Goal: Task Accomplishment & Management: Complete application form

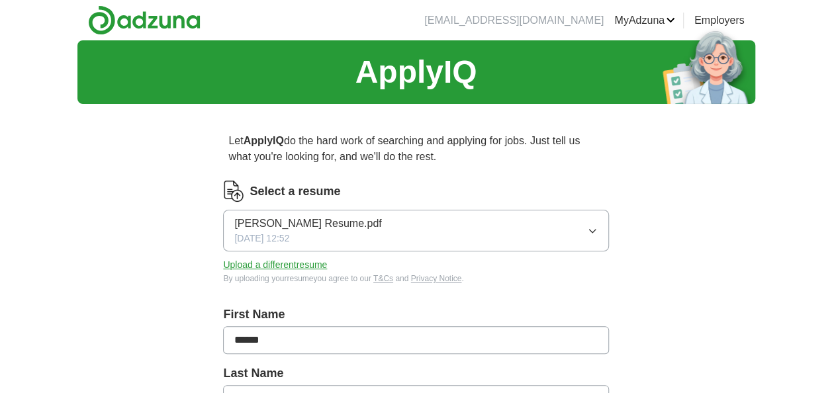
click at [590, 234] on icon "button" at bounding box center [592, 231] width 11 height 11
click at [376, 228] on button "[PERSON_NAME] Resume.pdf [DATE] 12:52" at bounding box center [415, 231] width 385 height 42
click at [320, 225] on span "[PERSON_NAME] Resume.pdf" at bounding box center [307, 224] width 147 height 16
click at [367, 279] on div "[DATE] 12:52" at bounding box center [415, 285] width 363 height 14
click at [594, 230] on icon "button" at bounding box center [592, 231] width 6 height 3
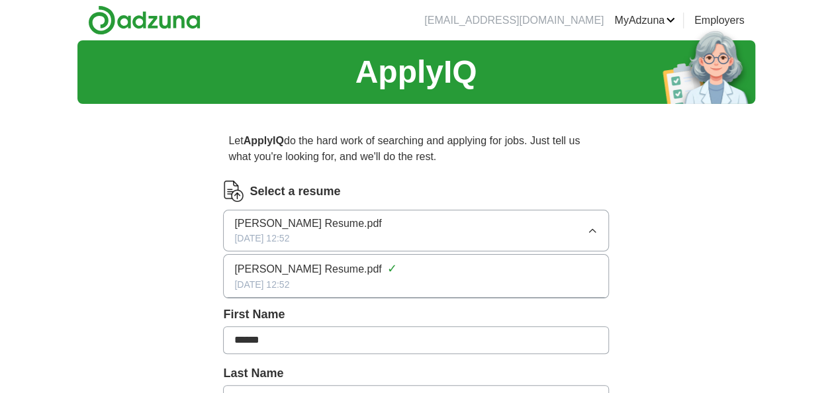
click at [594, 229] on icon "button" at bounding box center [592, 231] width 11 height 11
click at [287, 267] on button "Upload a different resume" at bounding box center [275, 265] width 104 height 14
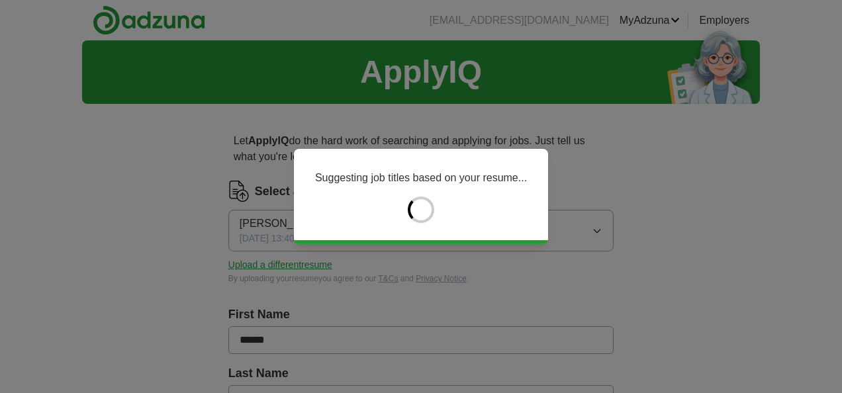
click at [798, 249] on div "Suggesting job titles based on your resume..." at bounding box center [421, 196] width 842 height 393
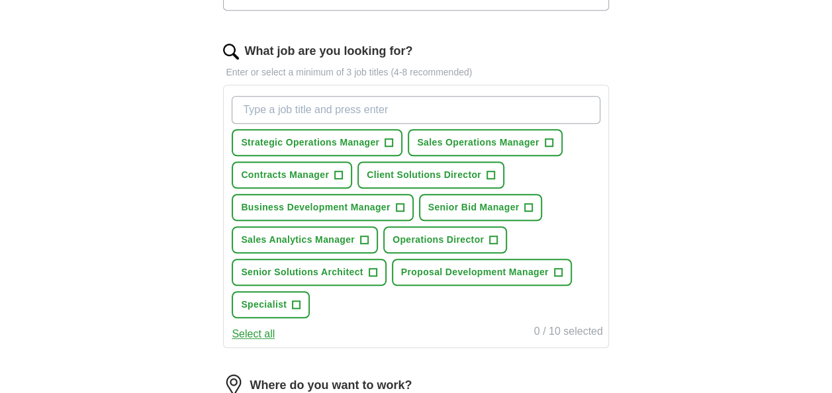
scroll to position [424, 0]
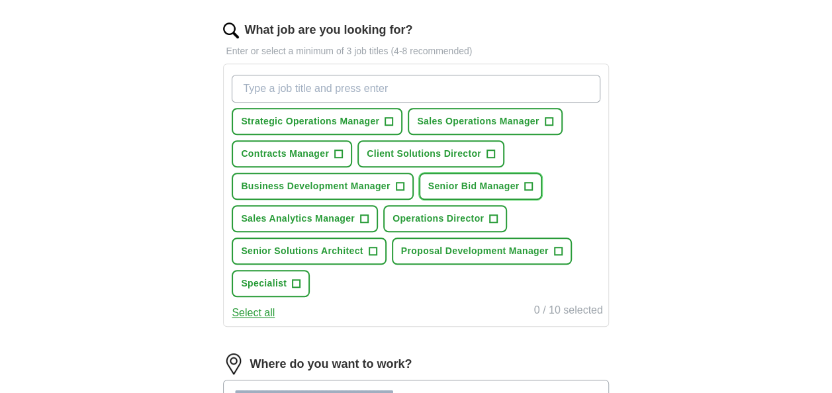
click at [486, 179] on span "Senior Bid Manager" at bounding box center [473, 186] width 91 height 14
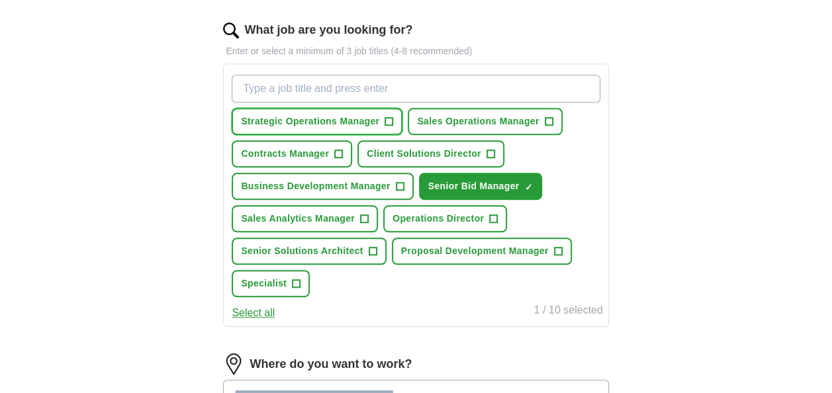
click at [340, 116] on span "Strategic Operations Manager" at bounding box center [310, 121] width 138 height 14
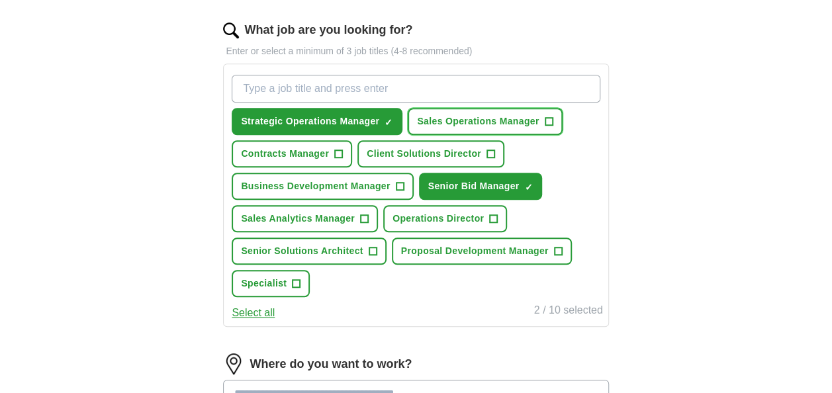
click at [473, 108] on button "Sales Operations Manager +" at bounding box center [485, 121] width 154 height 27
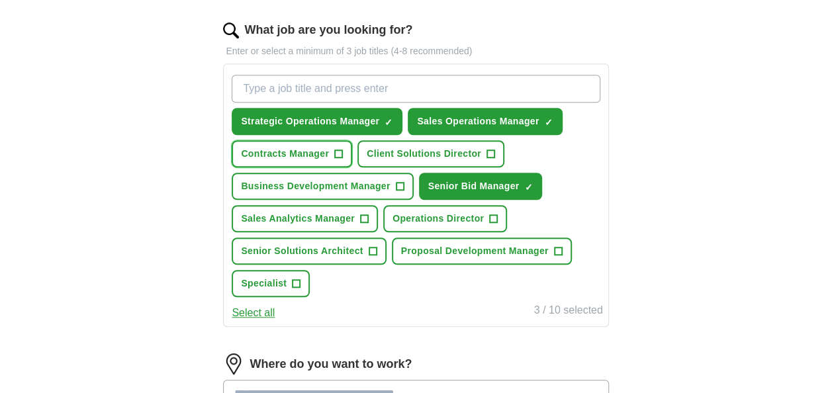
click at [322, 147] on span "Contracts Manager" at bounding box center [285, 154] width 88 height 14
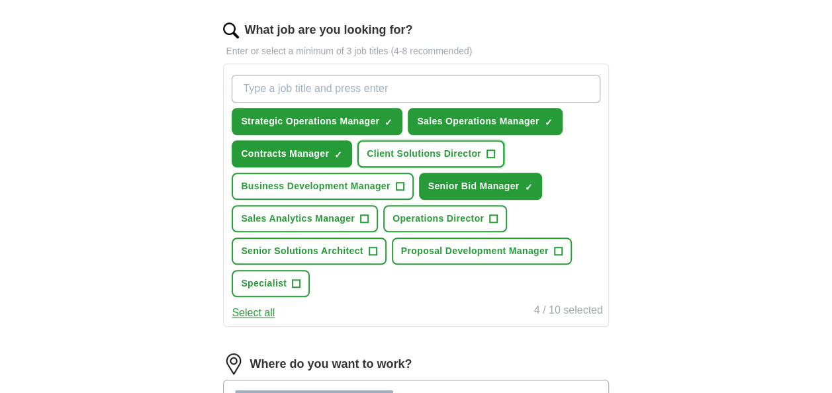
click at [430, 163] on button "Client Solutions Director +" at bounding box center [430, 153] width 147 height 27
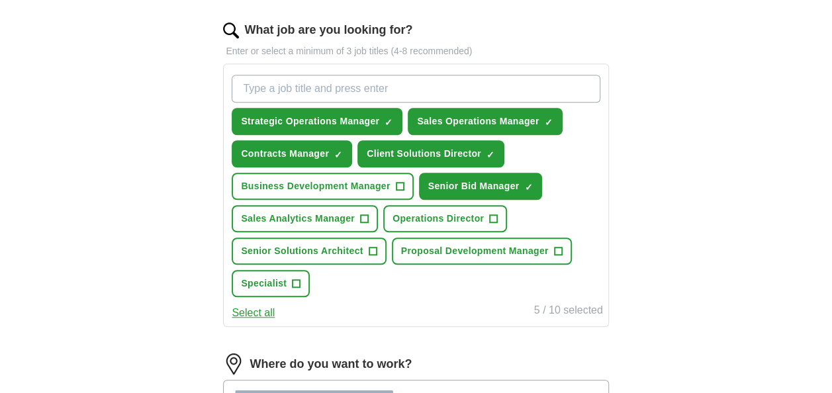
click at [328, 203] on div "Strategic Operations Manager ✓ × Sales Operations Manager ✓ × Contracts Manager…" at bounding box center [415, 185] width 373 height 233
click at [338, 183] on span "Business Development Manager" at bounding box center [315, 186] width 149 height 14
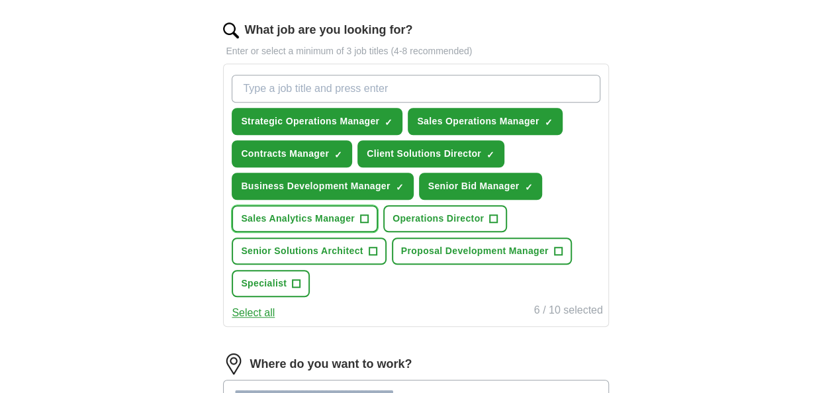
click at [334, 212] on span "Sales Analytics Manager" at bounding box center [298, 219] width 114 height 14
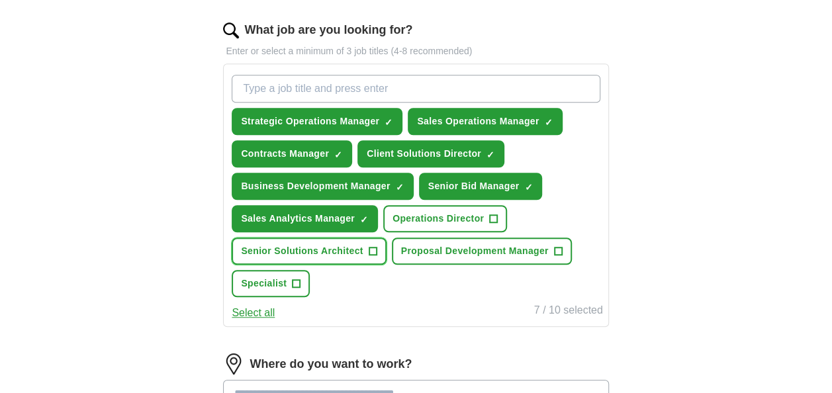
click at [331, 255] on span "Senior Solutions Architect" at bounding box center [302, 251] width 122 height 14
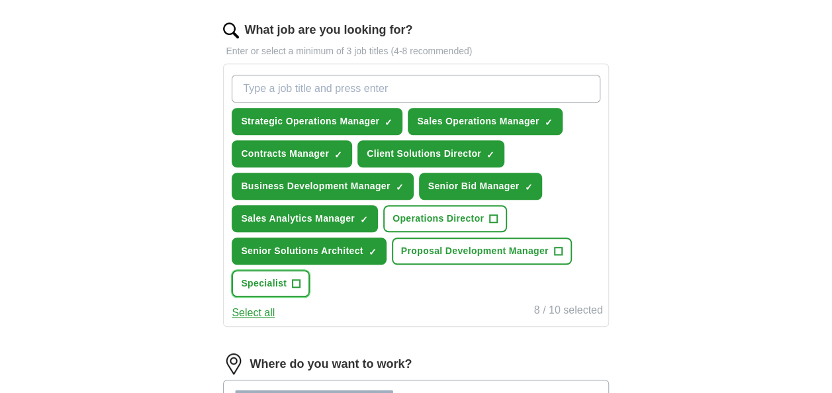
click at [282, 283] on span "Specialist" at bounding box center [264, 284] width 46 height 14
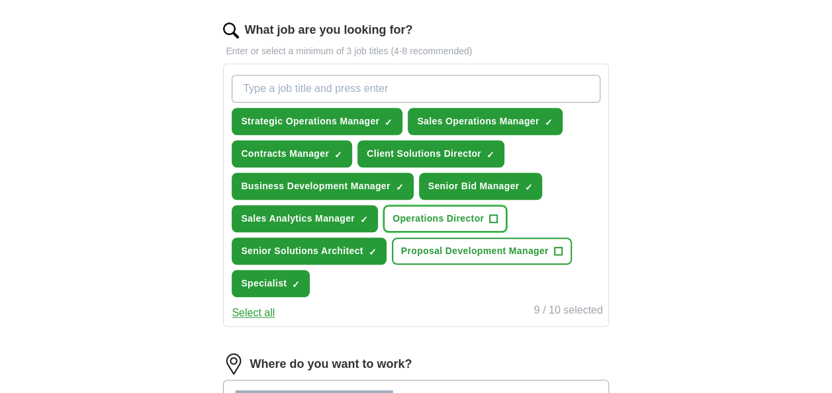
click at [444, 217] on span "Operations Director" at bounding box center [437, 219] width 91 height 14
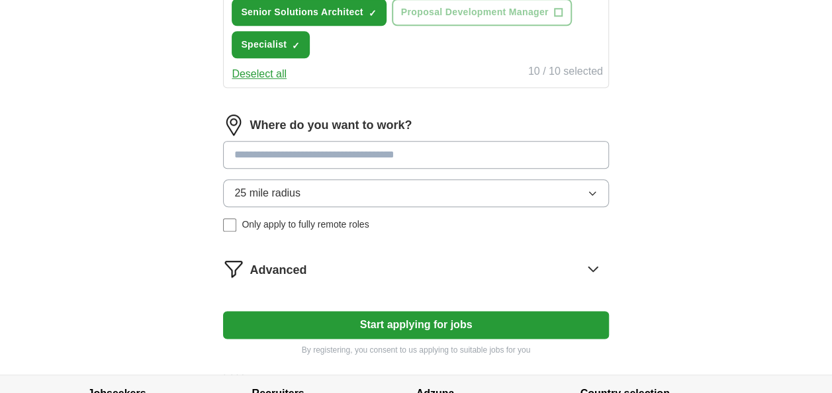
scroll to position [670, 0]
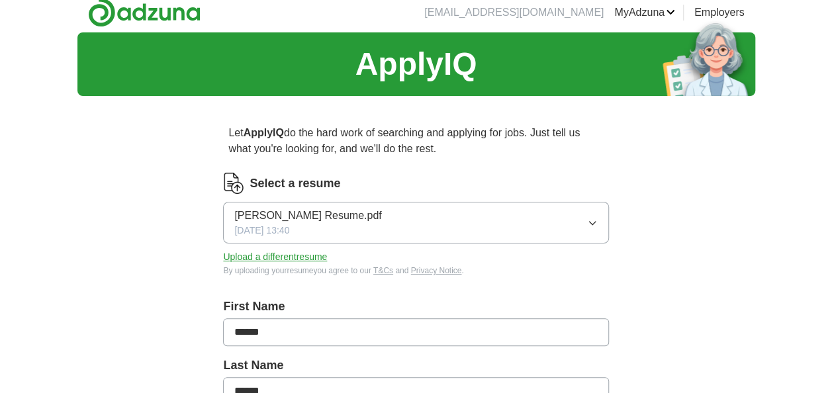
scroll to position [0, 0]
